Goal: Navigation & Orientation: Understand site structure

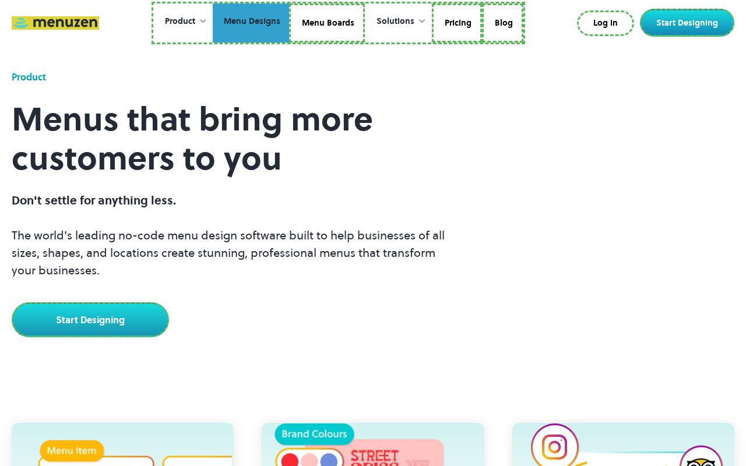
click at [252, 23] on link "Menu Designs" at bounding box center [251, 23] width 76 height 40
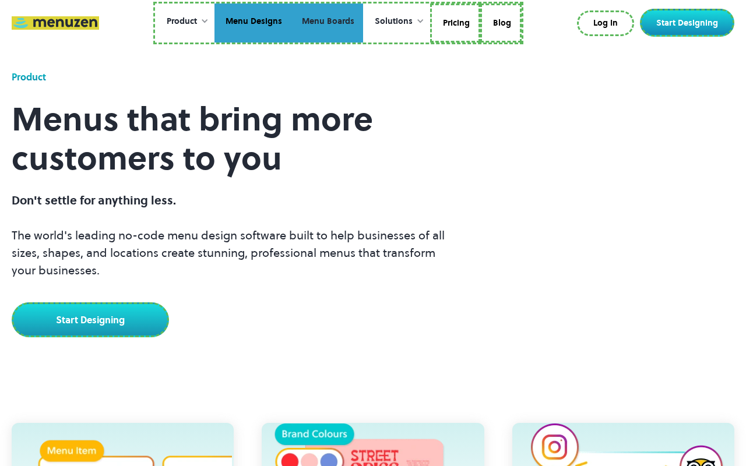
click at [327, 23] on link "Menu Boards" at bounding box center [327, 23] width 72 height 40
click at [454, 23] on link "Pricing" at bounding box center [455, 23] width 50 height 40
click at [499, 21] on link "Blog" at bounding box center [499, 23] width 41 height 40
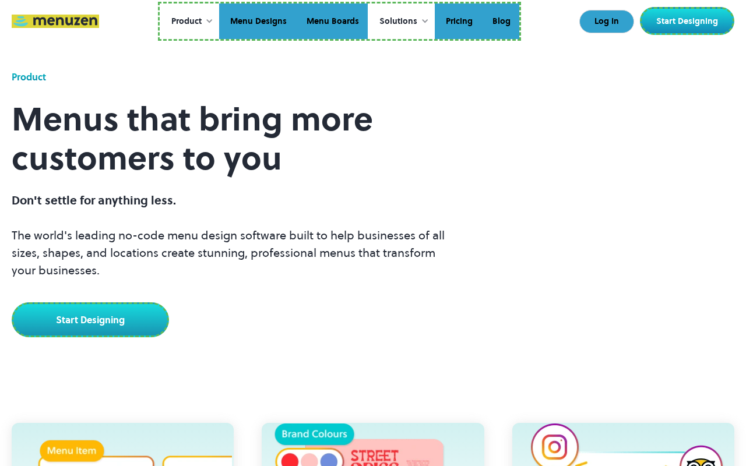
click at [608, 22] on link "Log In" at bounding box center [607, 21] width 55 height 23
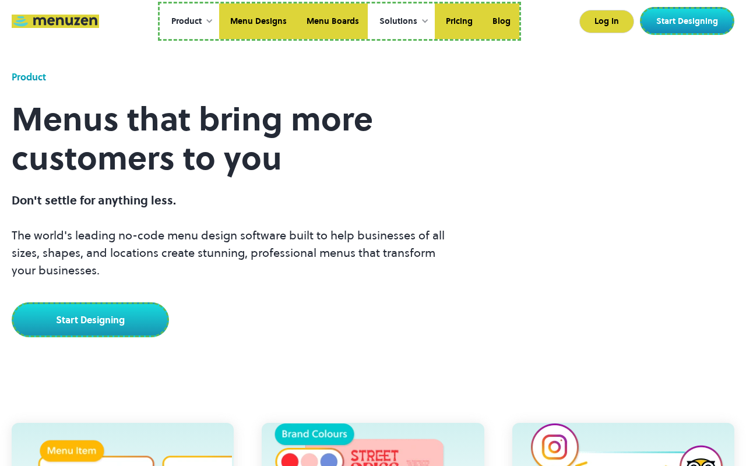
click at [690, 21] on link "Start Designing" at bounding box center [687, 21] width 94 height 28
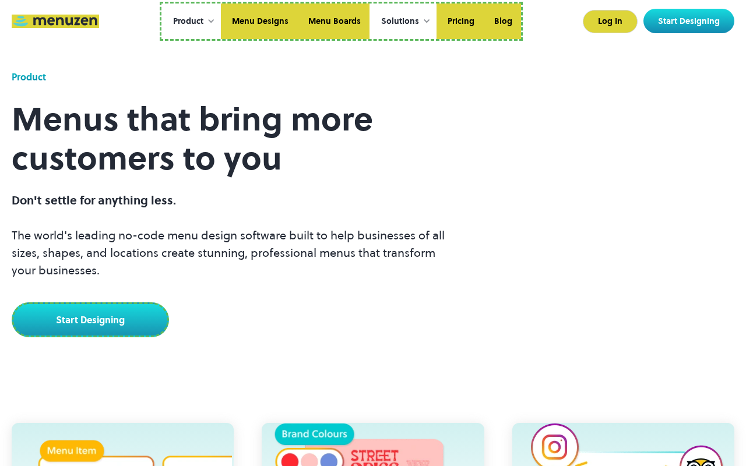
click at [89, 318] on link "Start Designing" at bounding box center [90, 320] width 157 height 35
